Goal: Task Accomplishment & Management: Use online tool/utility

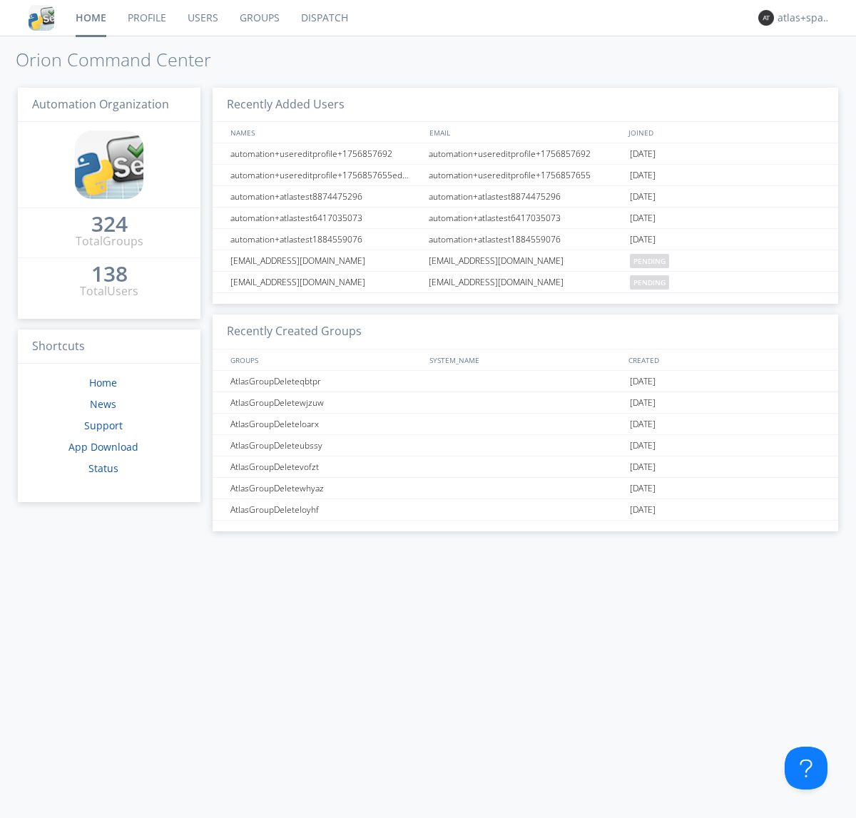
click at [323, 18] on link "Dispatch" at bounding box center [324, 18] width 68 height 36
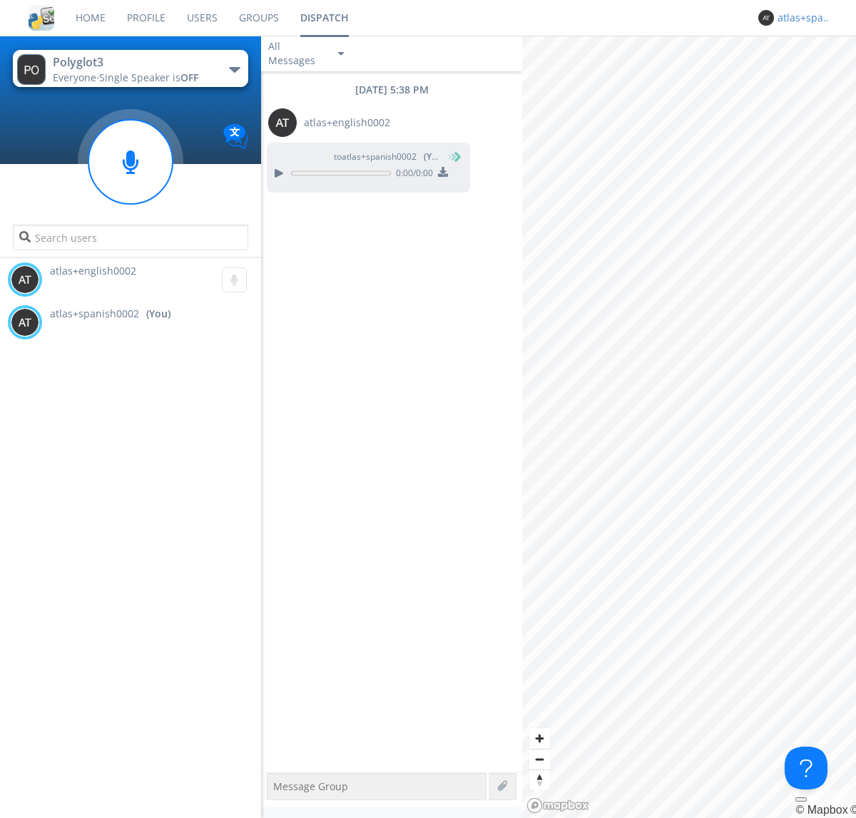
click at [800, 18] on div "atlas+spanish0002" at bounding box center [803, 18] width 53 height 14
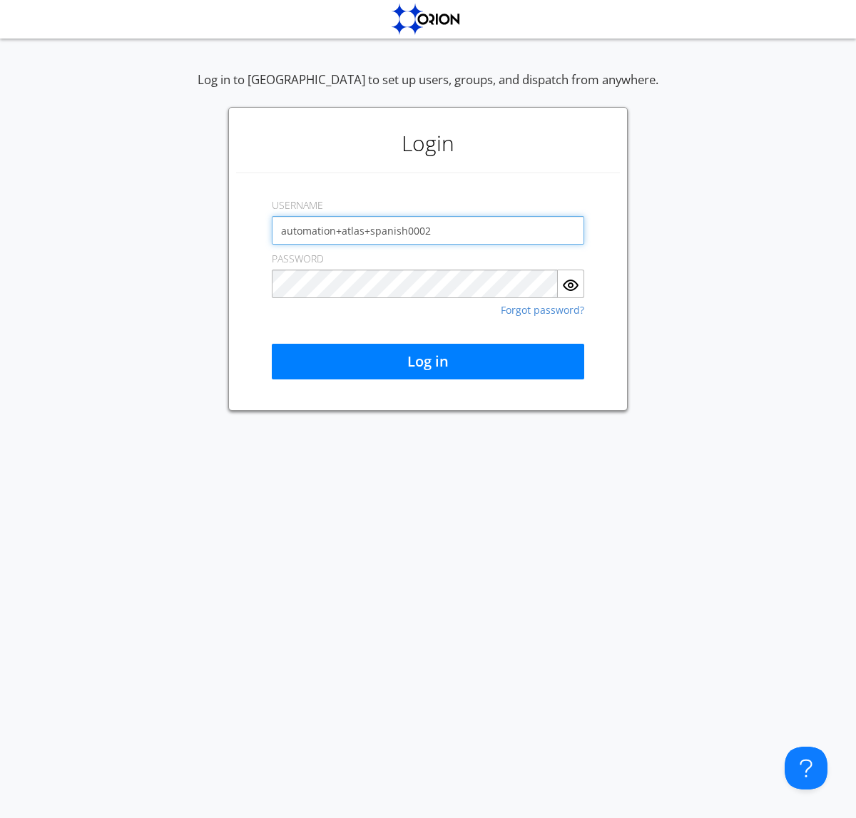
type input "automation+atlas+spanish0002"
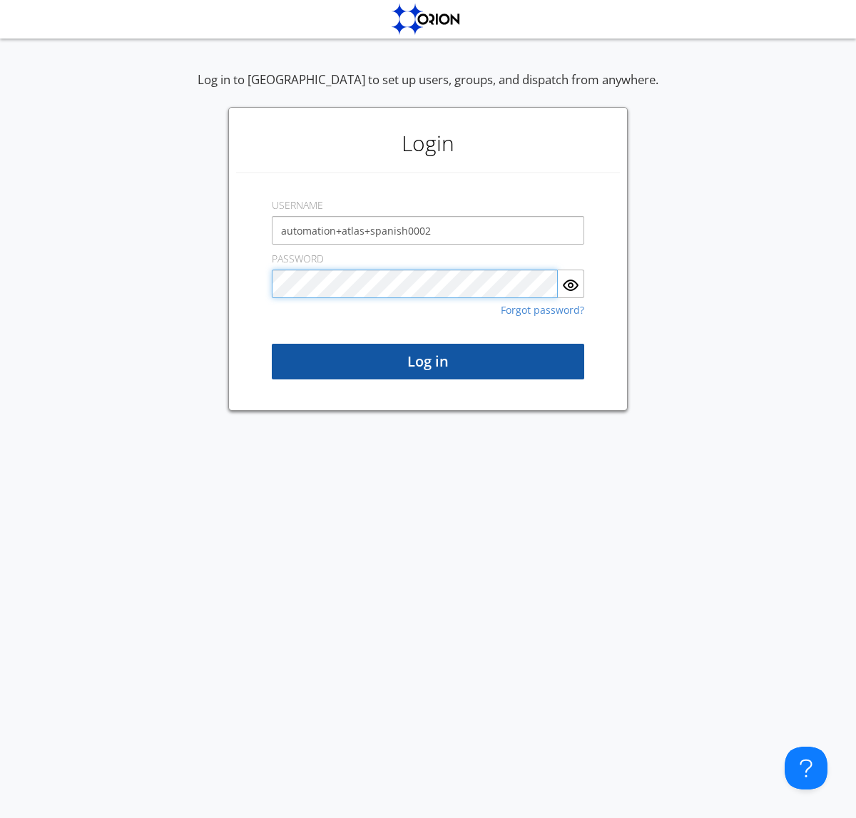
click at [428, 362] on button "Log in" at bounding box center [428, 362] width 312 height 36
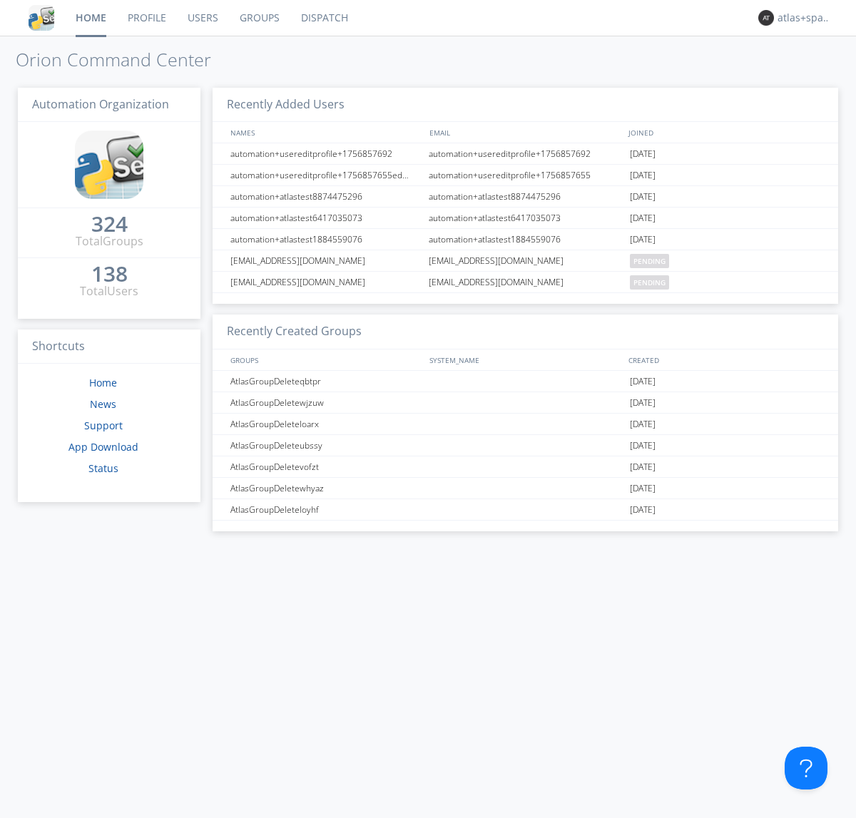
click at [323, 18] on link "Dispatch" at bounding box center [324, 18] width 68 height 36
